Goal: Communication & Community: Answer question/provide support

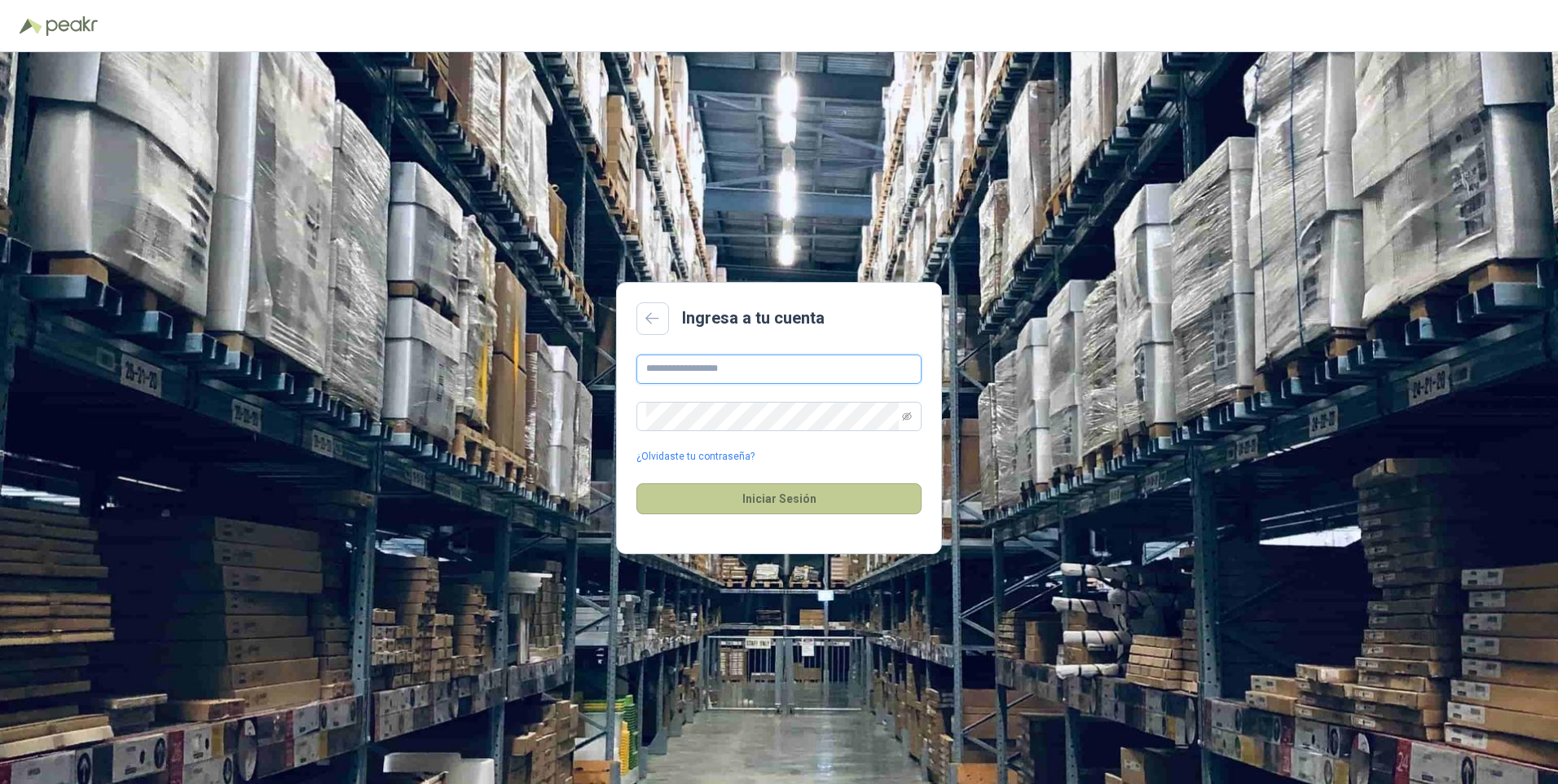
type input "**********"
click at [837, 504] on button "Iniciar Sesión" at bounding box center [778, 499] width 285 height 31
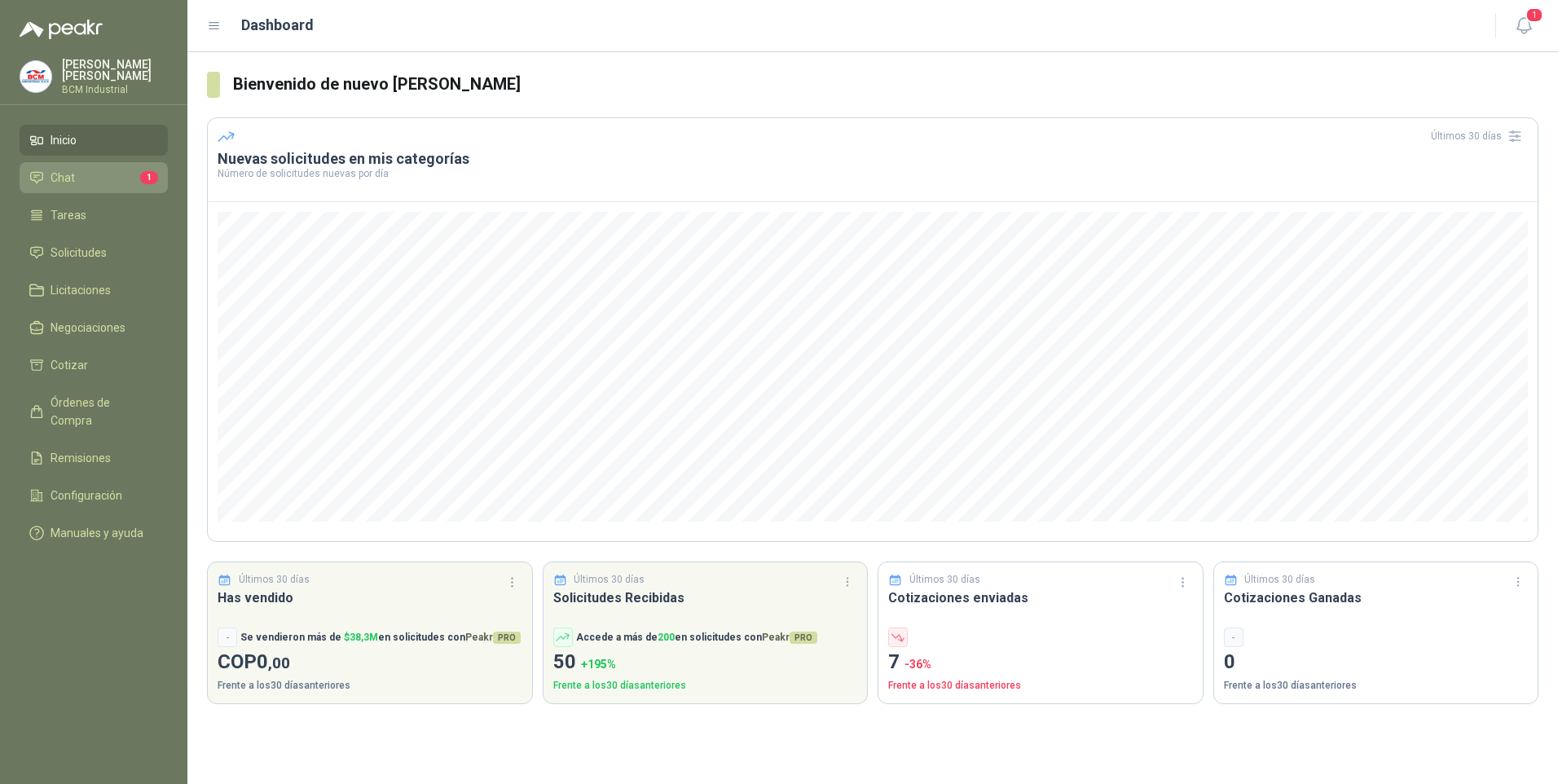
click at [126, 171] on li "Chat 1" at bounding box center [94, 178] width 129 height 18
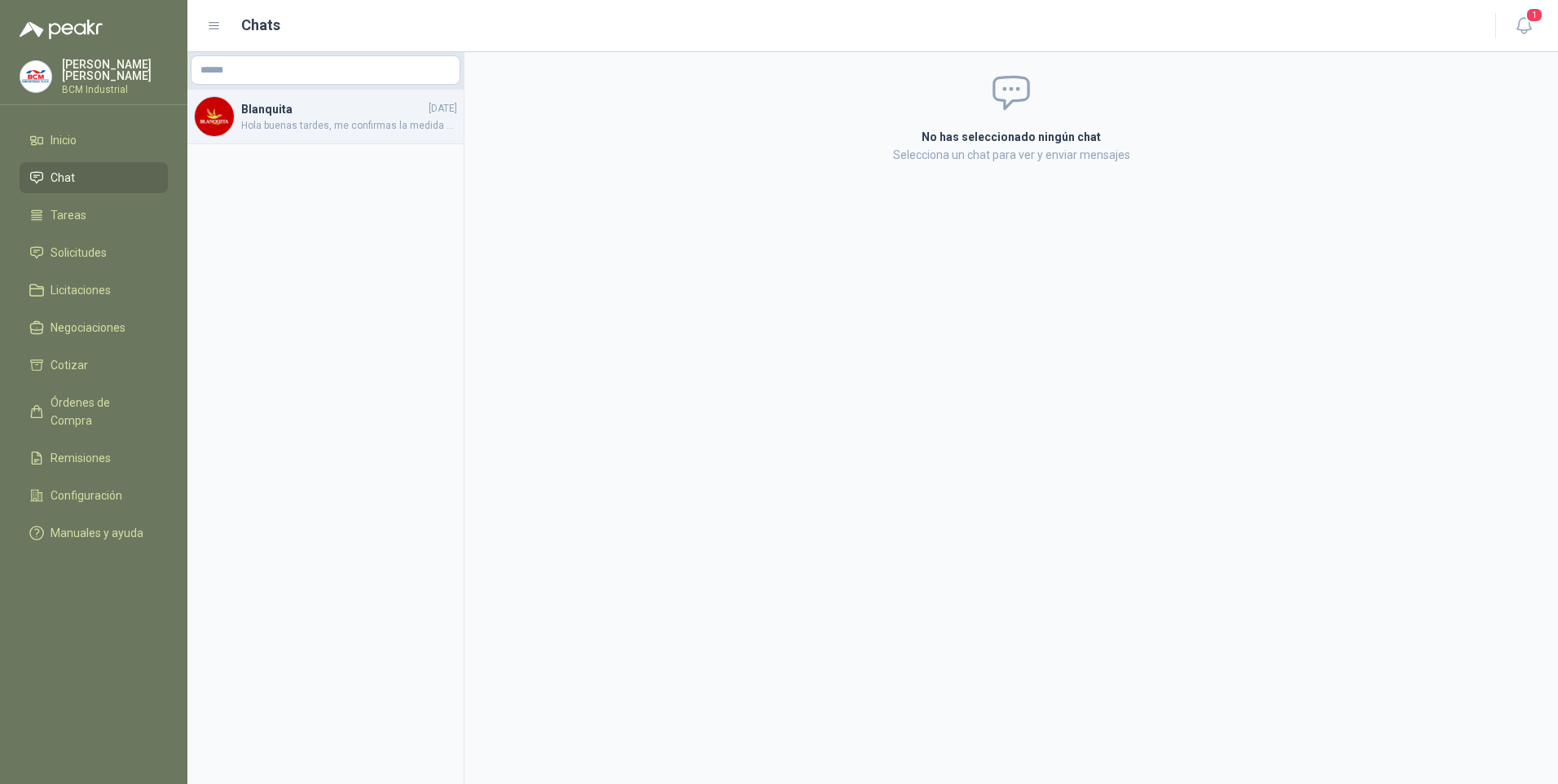
click at [254, 132] on span "Hola buenas tardes, me confirmas la medida del acrílico ya que no veo la nueva …" at bounding box center [349, 126] width 216 height 16
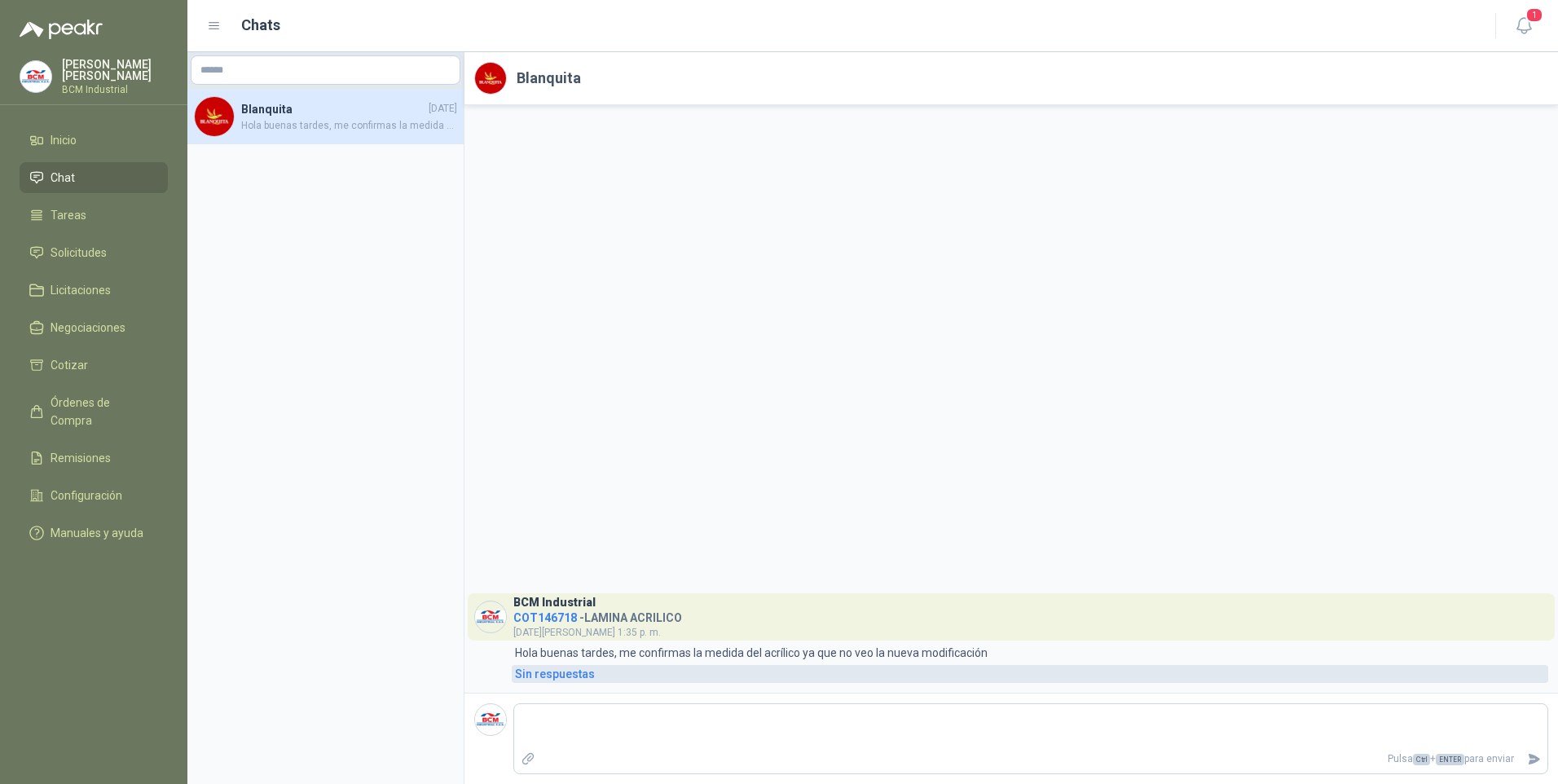
click at [538, 675] on div "Sin respuestas" at bounding box center [555, 673] width 80 height 18
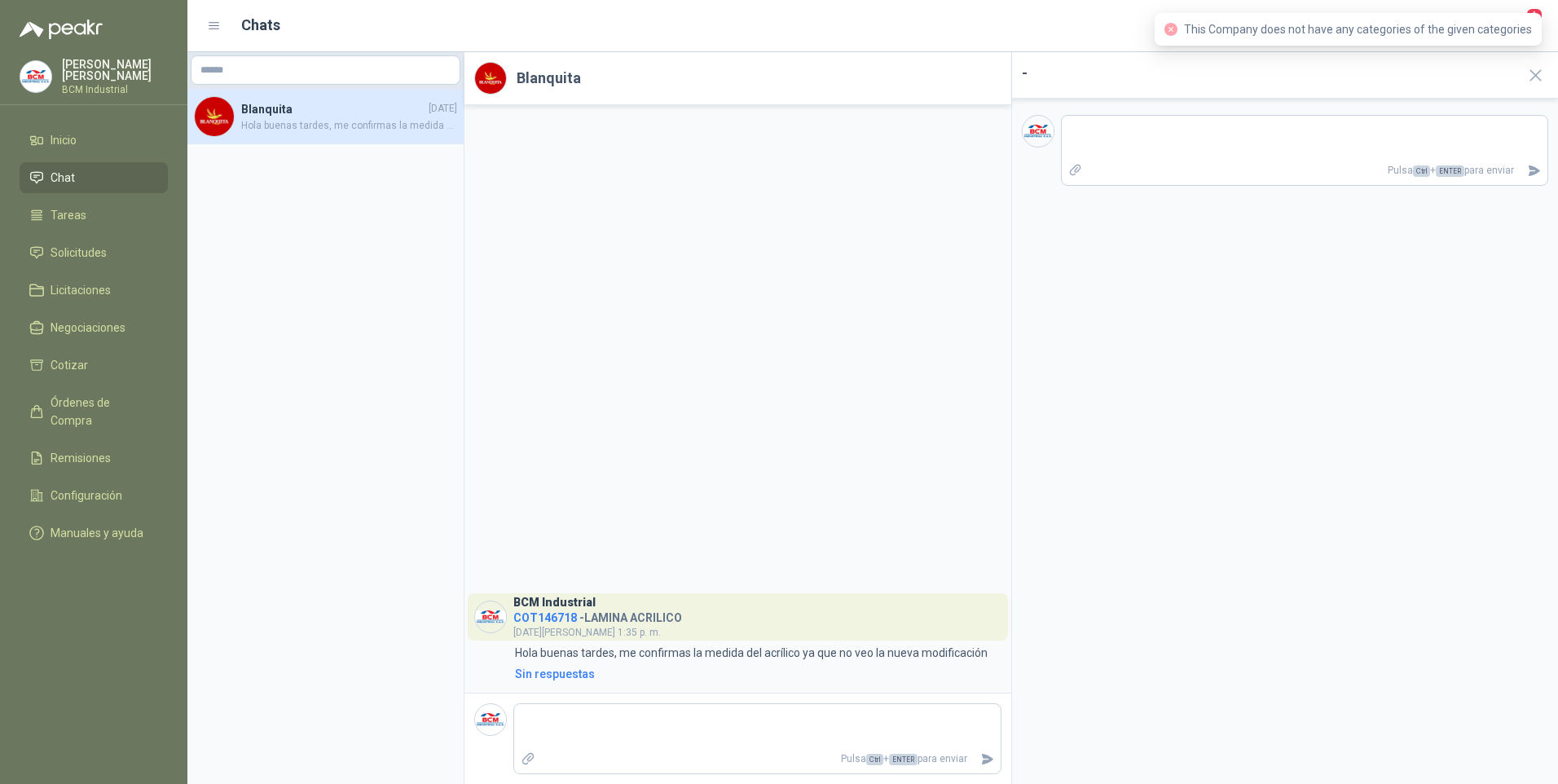
click at [808, 259] on div "BCM Industrial COT146718 - LAMINA ACRILICO [DATE][PERSON_NAME] 1:35 p. m. 1:35 …" at bounding box center [738, 399] width 547 height 587
click at [267, 210] on aside "Blanquita [DATE] Hola buenas tardes, me confirmas la medida del acrílico ya que…" at bounding box center [326, 418] width 277 height 732
click at [330, 111] on h4 "Blanquita" at bounding box center [333, 109] width 184 height 18
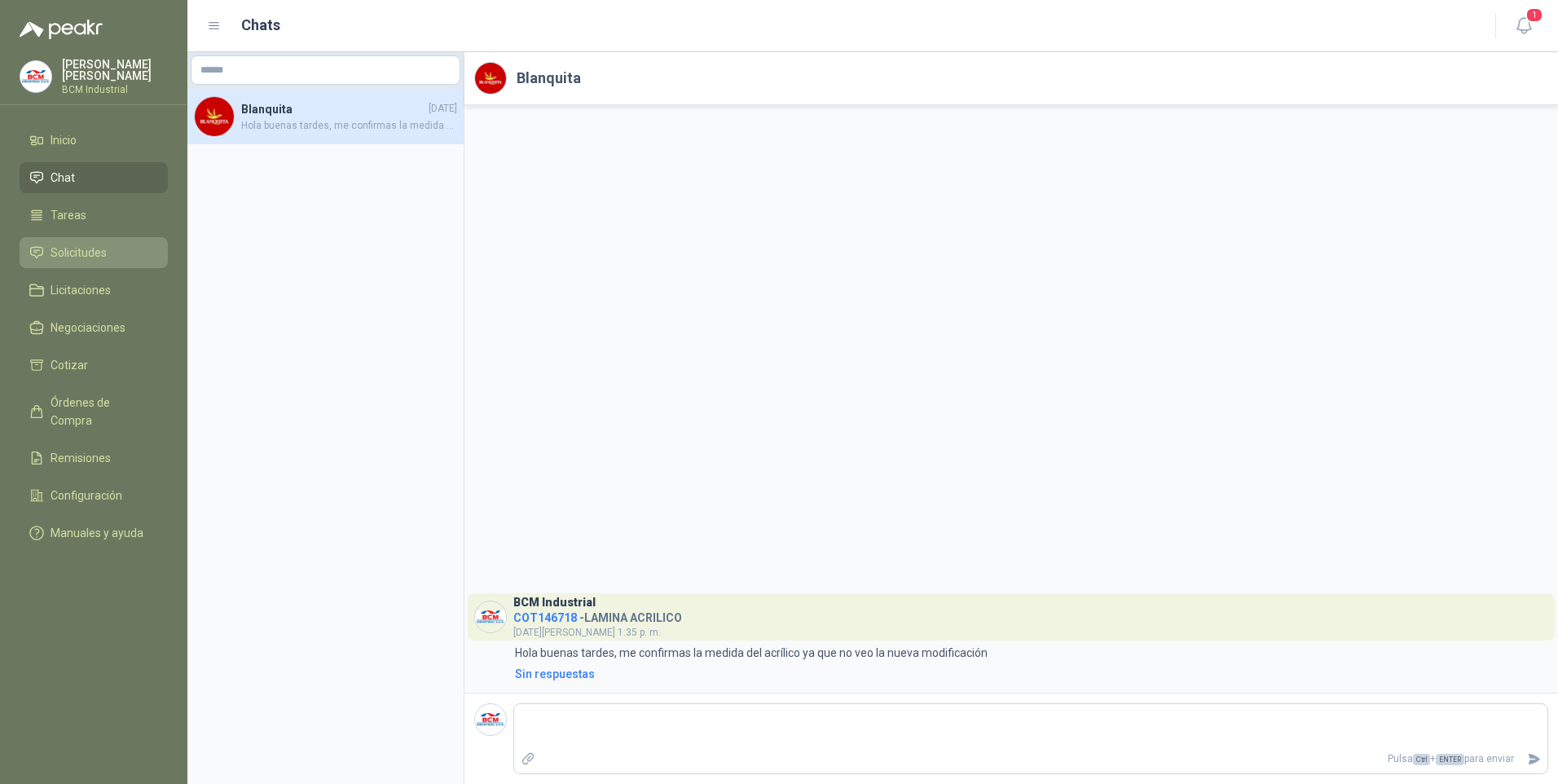
click at [108, 256] on li "Solicitudes" at bounding box center [94, 253] width 129 height 18
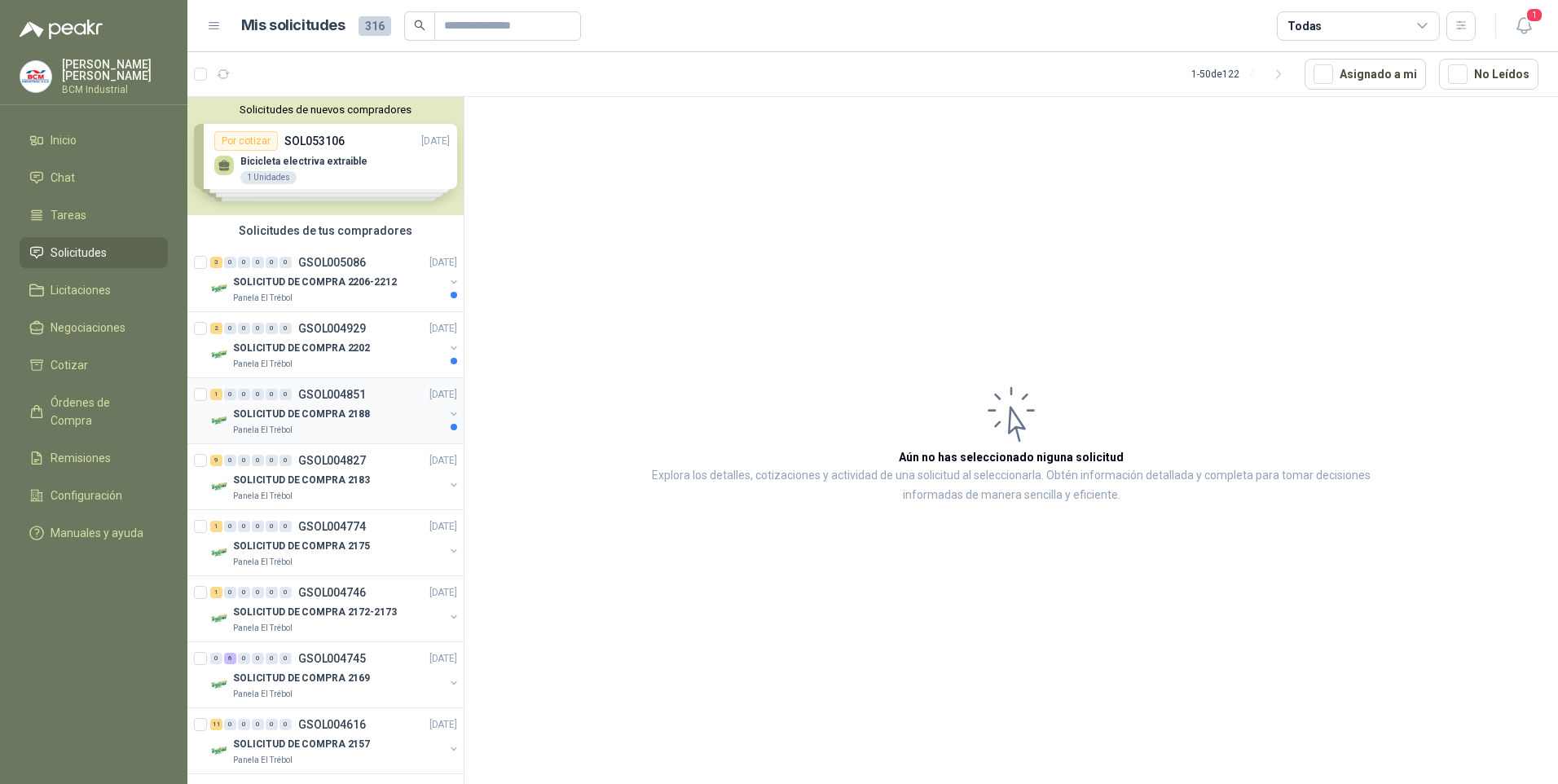
click at [329, 390] on p "GSOL004851" at bounding box center [332, 394] width 68 height 11
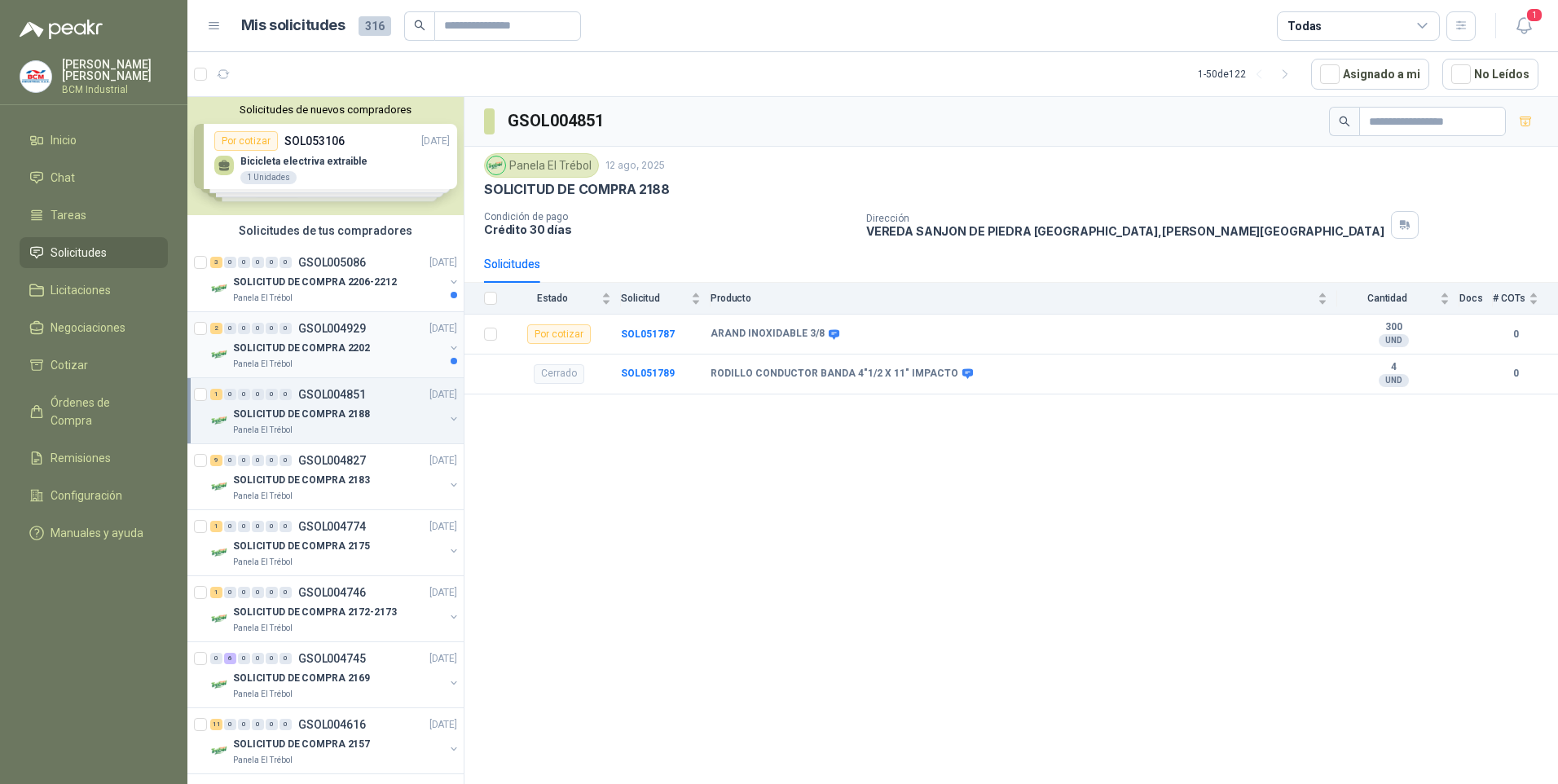
click at [295, 358] on div "Panela El Trébol" at bounding box center [338, 364] width 211 height 13
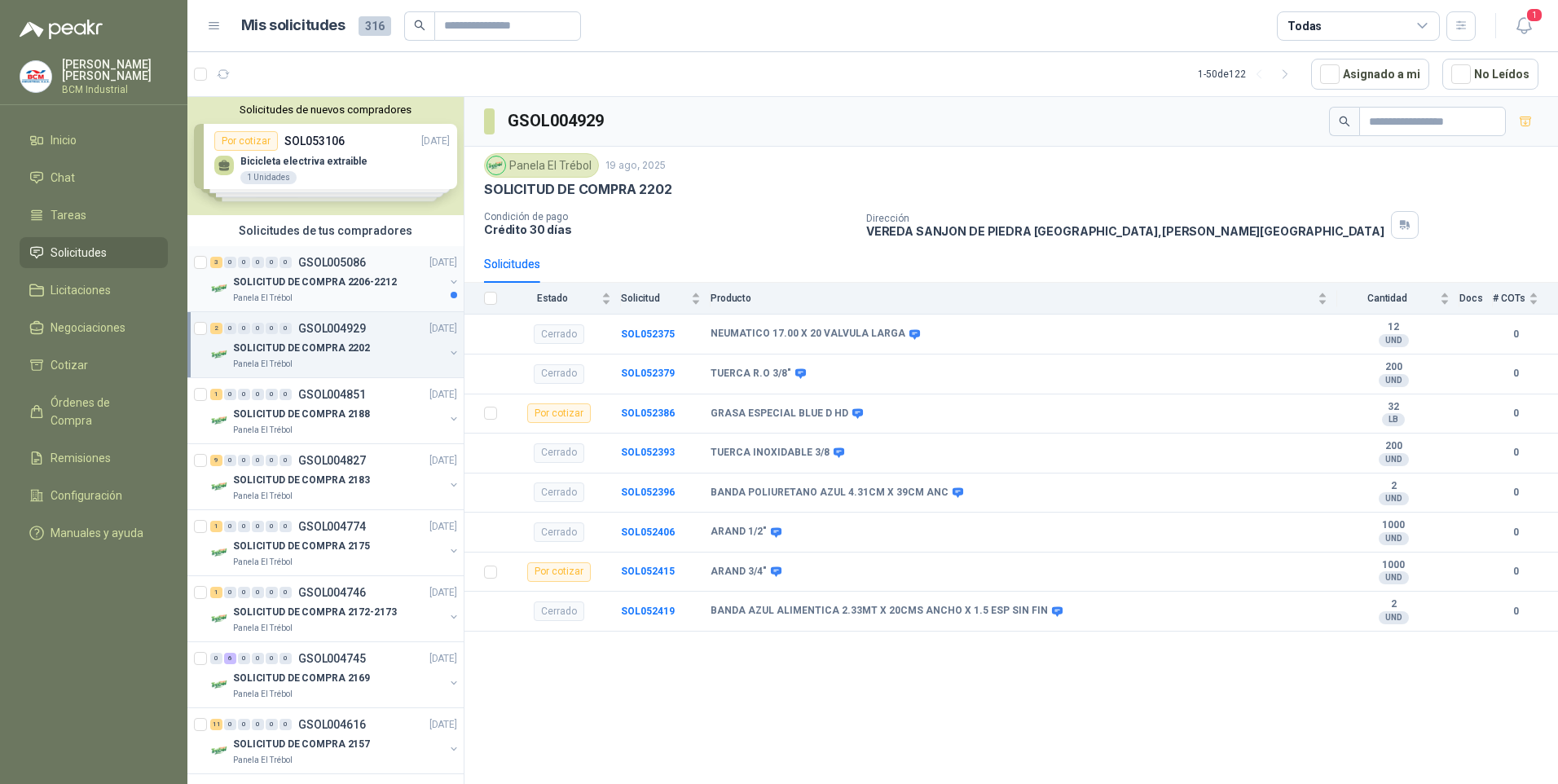
click at [337, 297] on div "Panela El Trébol" at bounding box center [338, 298] width 211 height 13
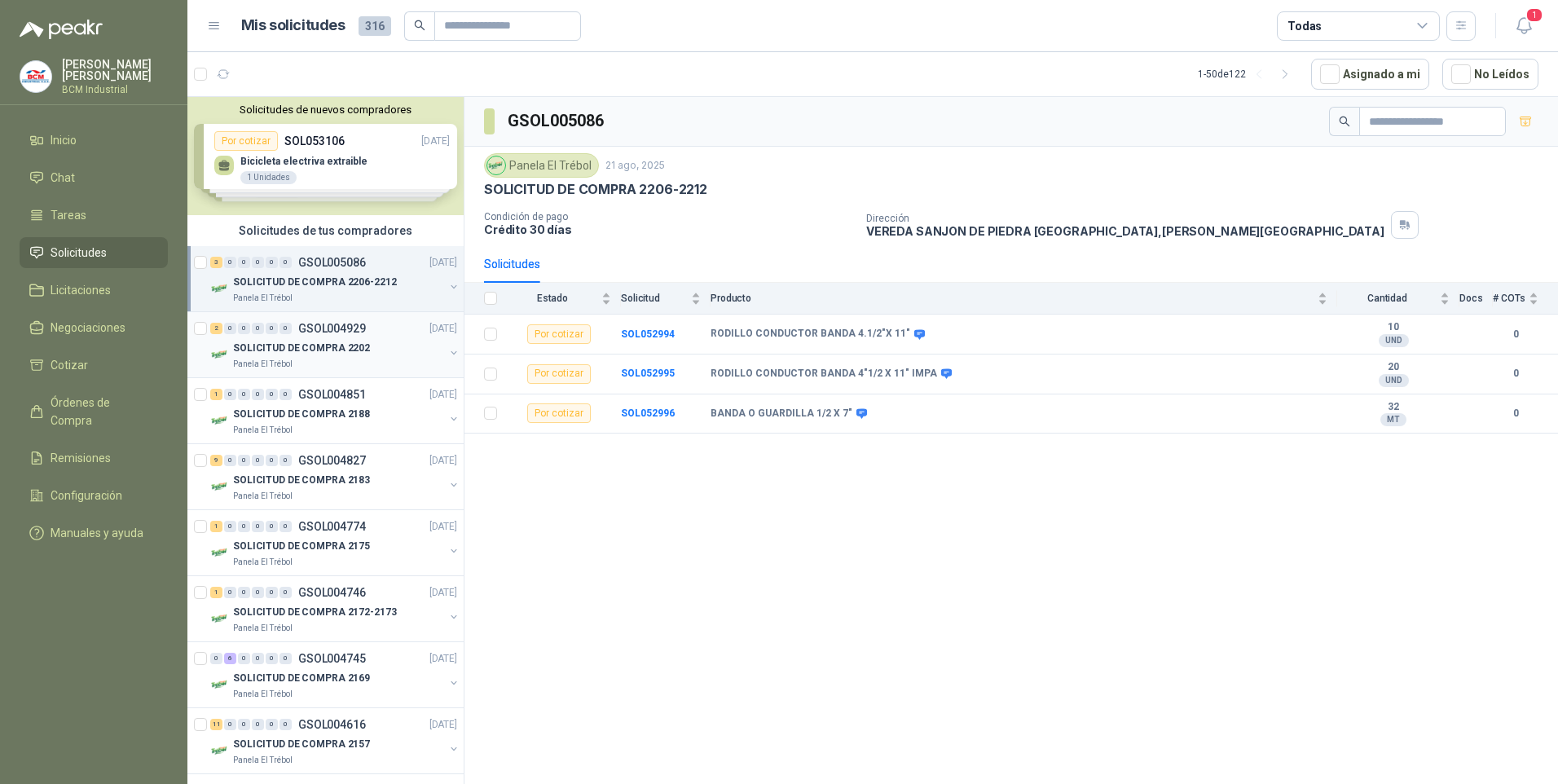
click at [447, 347] on button "button" at bounding box center [453, 352] width 13 height 13
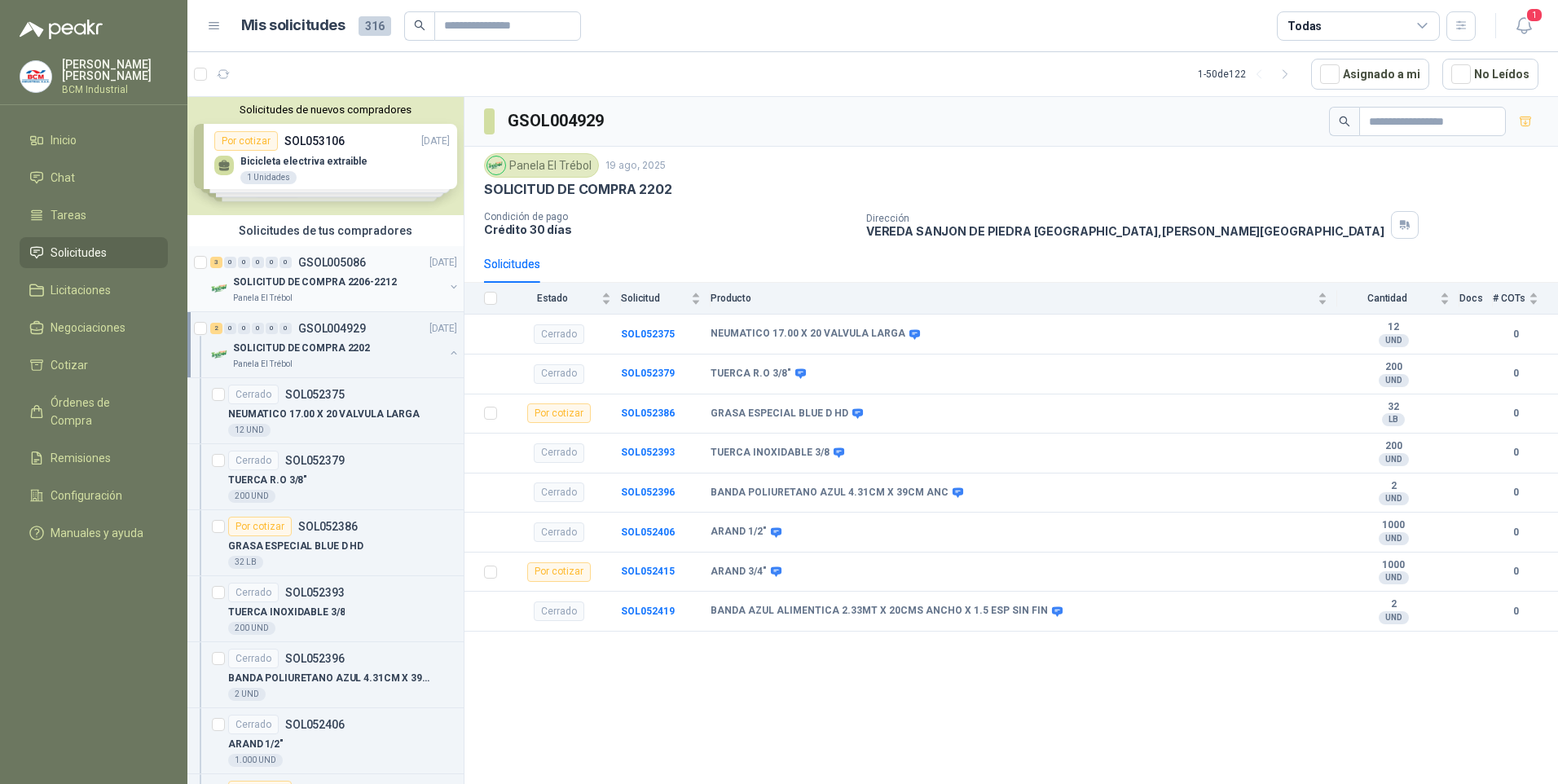
click at [357, 265] on p "GSOL005086" at bounding box center [332, 262] width 68 height 11
